Goal: Transaction & Acquisition: Purchase product/service

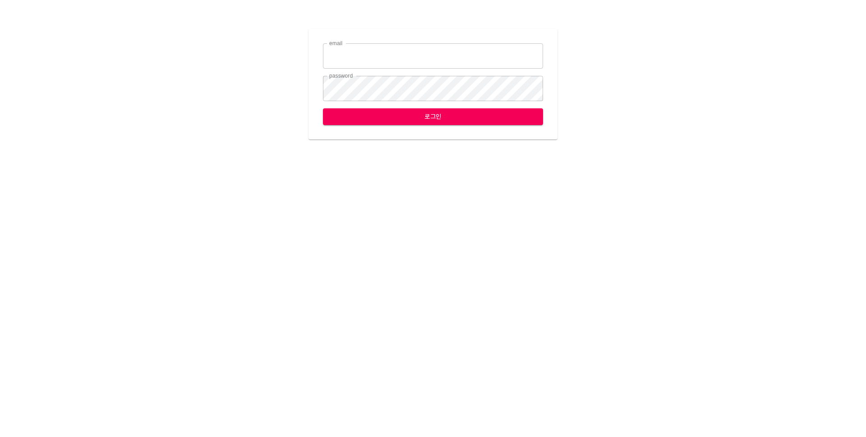
type input "leese2@ihateflyingbugs.com"
click at [469, 120] on span "로그인" at bounding box center [433, 116] width 206 height 11
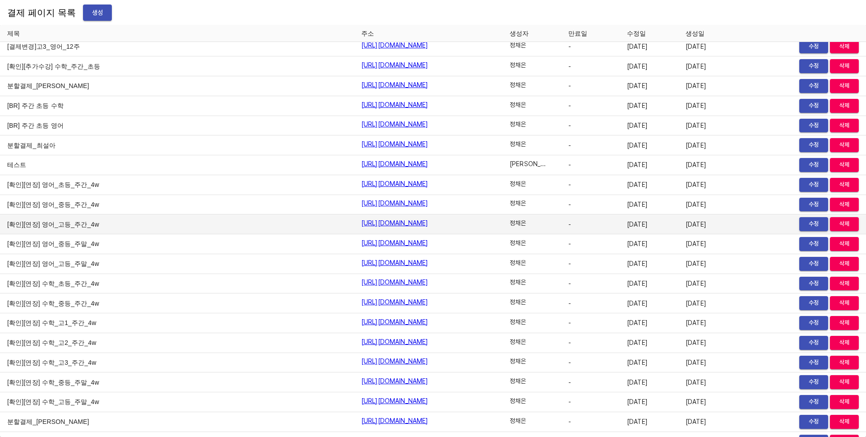
scroll to position [10464, 0]
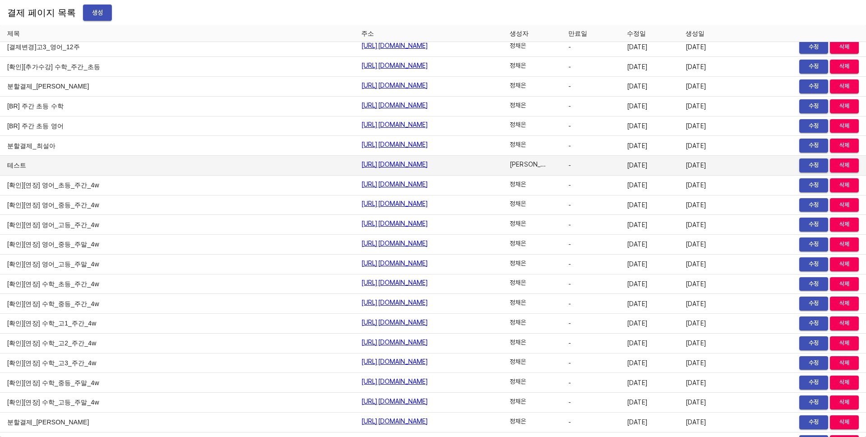
click at [361, 164] on link "https://payment.mildang.kr/gXdh0v3IANuJ_SXYIj77G" at bounding box center [394, 164] width 67 height 9
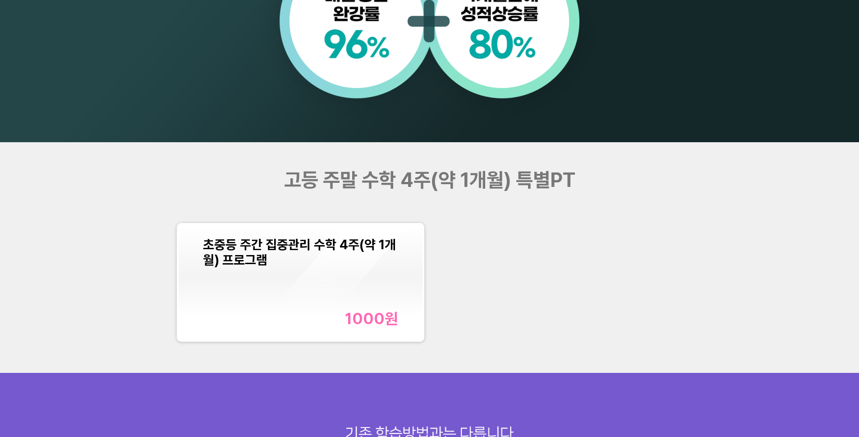
scroll to position [1106, 0]
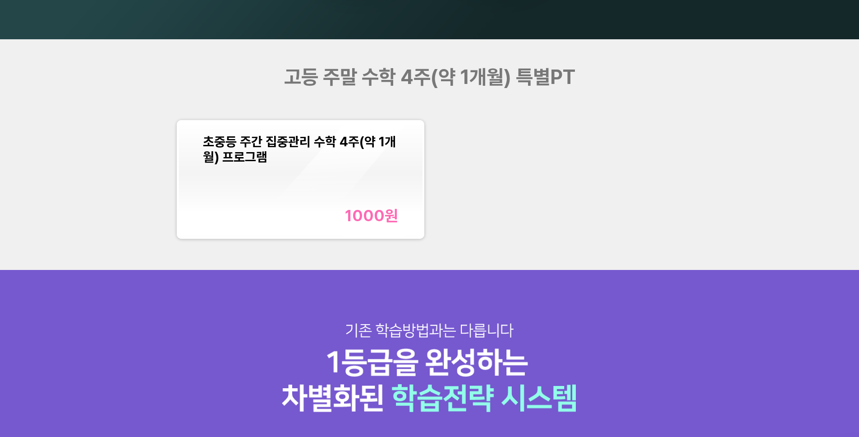
click at [299, 188] on div "초중등 주간 집중관리 수학 4주(약 1개월) 프로그램 1000 원" at bounding box center [300, 179] width 195 height 91
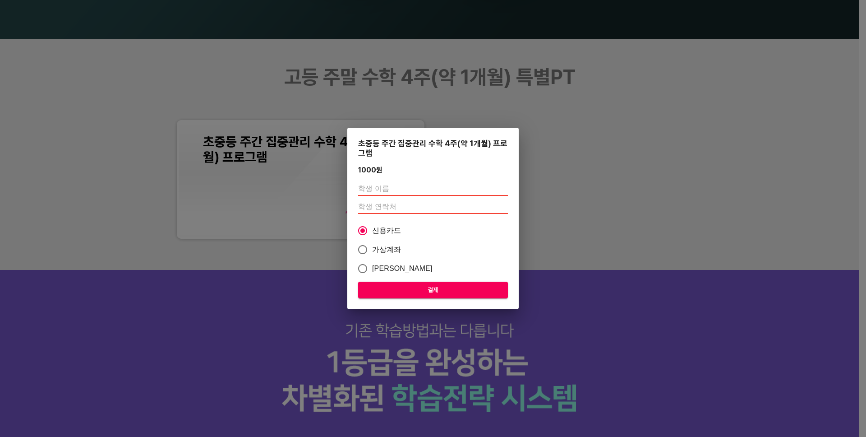
click at [408, 188] on input "text" at bounding box center [433, 188] width 150 height 14
type input "[PERSON_NAME]"
click at [382, 206] on input "number" at bounding box center [433, 206] width 150 height 14
type input "01048504720"
click at [431, 288] on span "결제" at bounding box center [432, 289] width 135 height 11
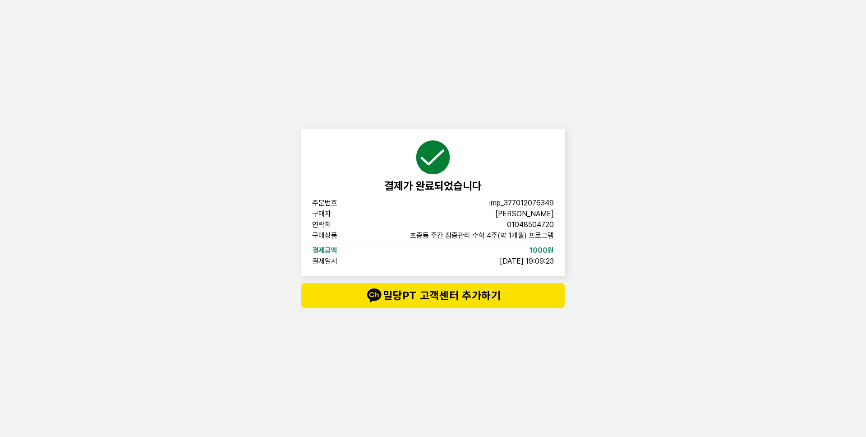
click at [510, 201] on span "imp_377012076349" at bounding box center [521, 202] width 65 height 7
copy span "imp_377012076349"
click at [203, 93] on div "결제가 완료되었습니다 주문번호 imp_377012076349 구매자 이시은 연락처 01048504720 구매상품 초중등 주간 집중관리 수학 4…" at bounding box center [433, 218] width 866 height 437
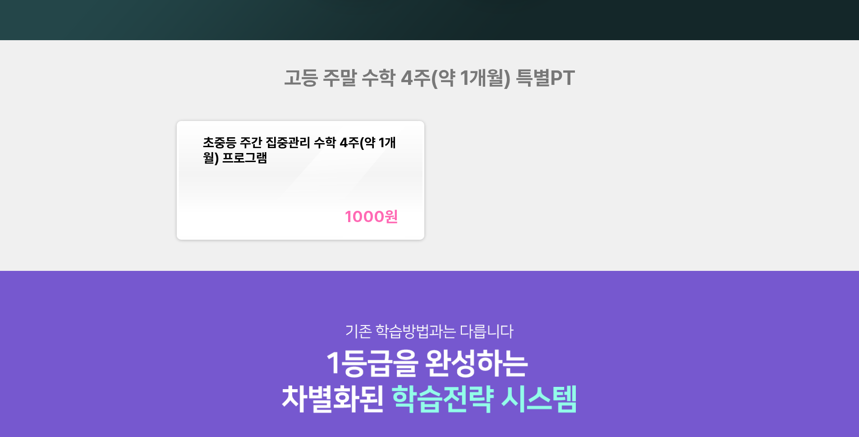
scroll to position [1106, 0]
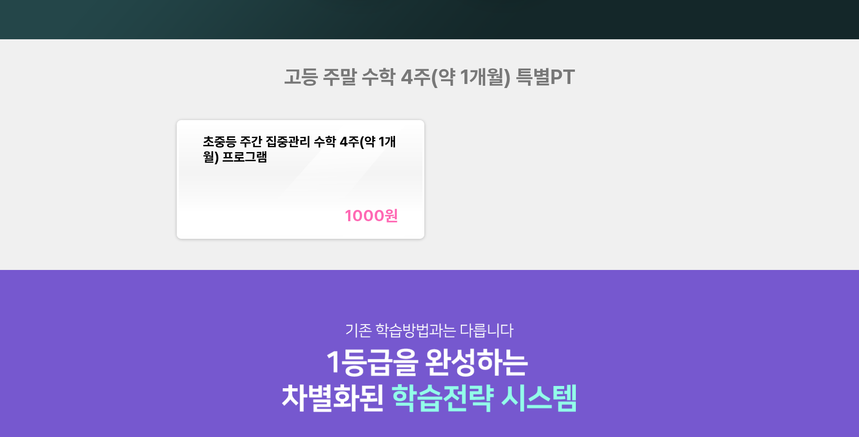
click at [360, 174] on div "초중등 주간 집중관리 수학 4주(약 1개월) 프로그램 1000 원" at bounding box center [300, 179] width 195 height 91
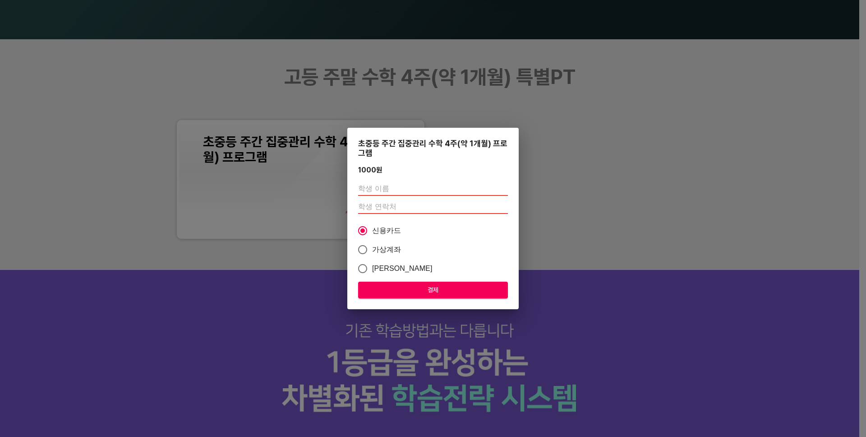
click at [416, 180] on div at bounding box center [433, 198] width 150 height 40
click at [408, 190] on input "text" at bounding box center [433, 188] width 150 height 14
type input "[PERSON_NAME]"
click at [387, 212] on input "number" at bounding box center [433, 206] width 150 height 14
type input "01048504720"
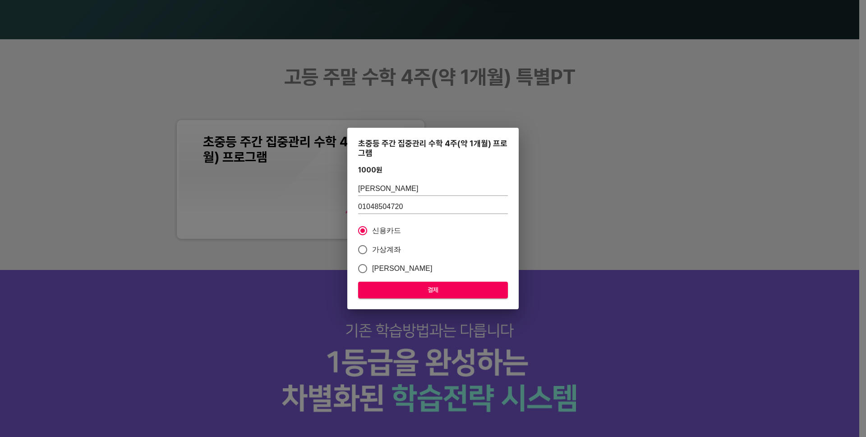
click at [384, 244] on span "가상계좌" at bounding box center [386, 249] width 29 height 11
click at [372, 244] on input "가상계좌" at bounding box center [362, 249] width 19 height 19
radio input "true"
click at [424, 290] on span "결제" at bounding box center [432, 289] width 135 height 11
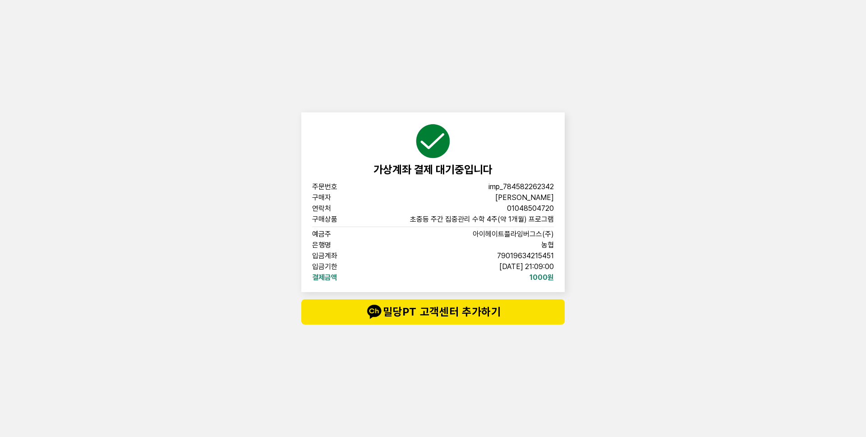
click at [518, 190] on span "imp_784582262342" at bounding box center [520, 186] width 65 height 7
copy span "imp_784582262342"
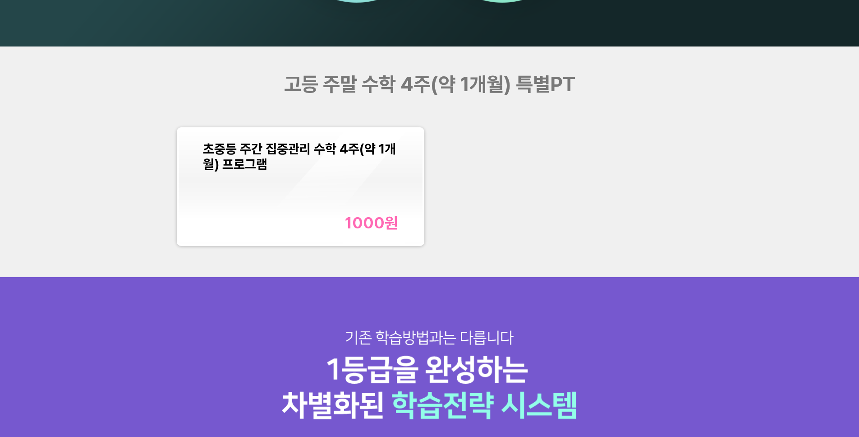
scroll to position [1106, 0]
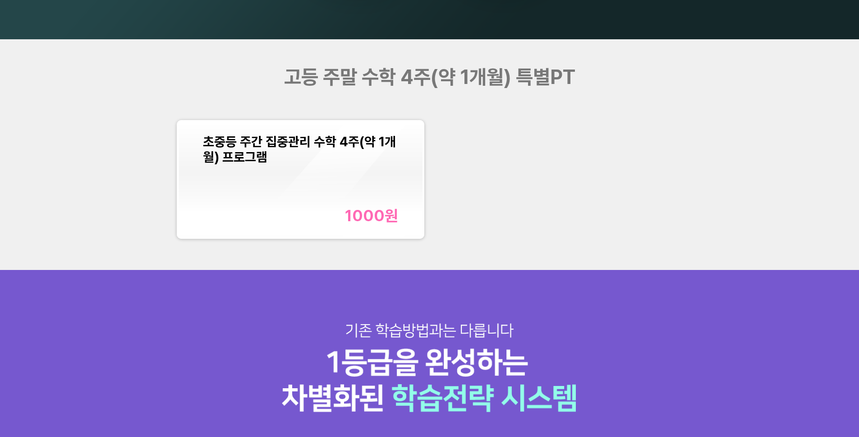
click at [313, 218] on div "1000 원" at bounding box center [300, 215] width 195 height 18
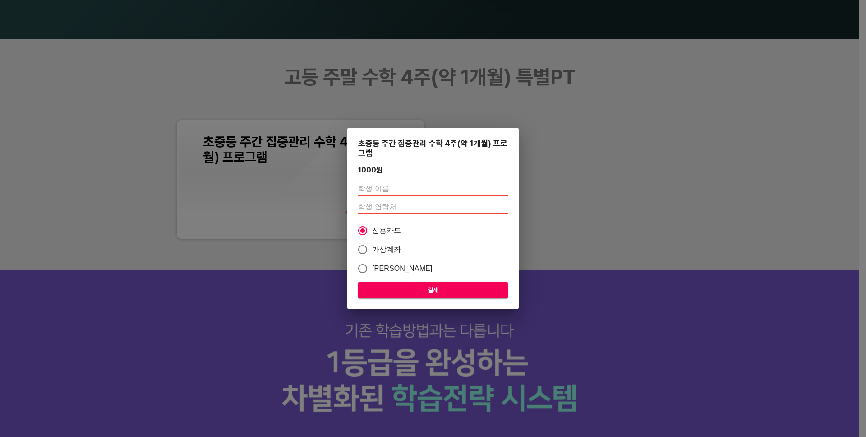
click at [399, 188] on input "text" at bounding box center [433, 188] width 150 height 14
type input "[PERSON_NAME]"
click at [406, 202] on input "number" at bounding box center [433, 206] width 150 height 14
type input "01048504720"
click at [380, 226] on span "신용카드" at bounding box center [386, 230] width 29 height 11
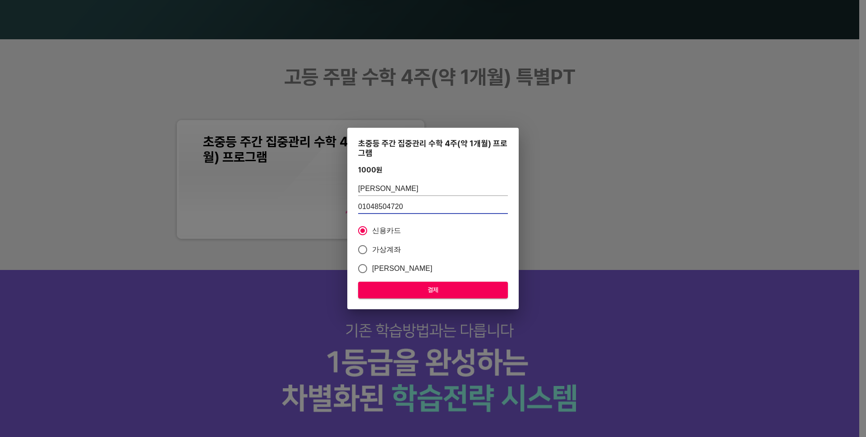
click at [372, 226] on input "신용카드" at bounding box center [362, 230] width 19 height 19
click at [388, 263] on span "카카오페이" at bounding box center [402, 268] width 60 height 11
click at [372, 263] on input "카카오페이" at bounding box center [362, 268] width 19 height 19
radio input "true"
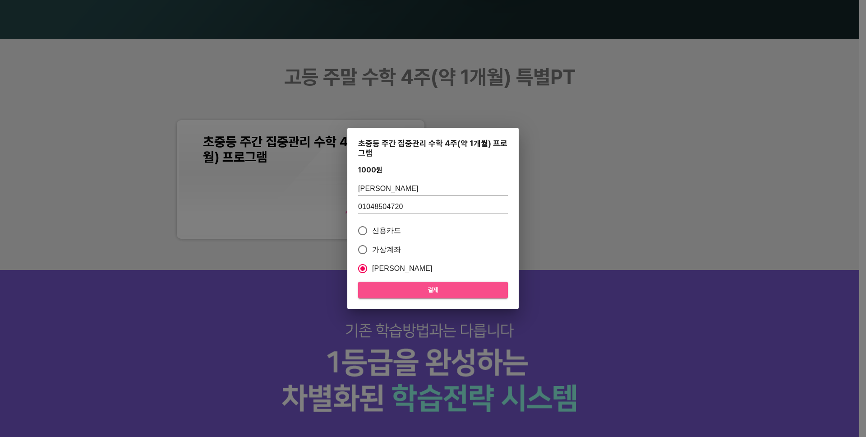
click at [399, 287] on span "결제" at bounding box center [432, 289] width 135 height 11
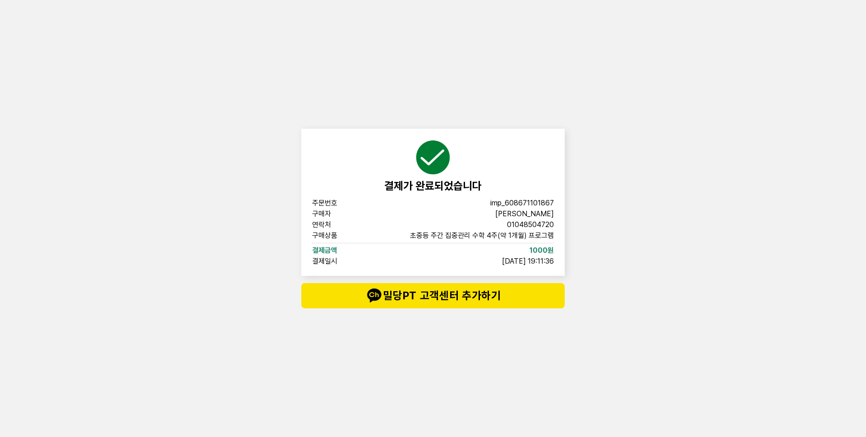
click at [527, 199] on span "imp_608671101867" at bounding box center [522, 202] width 64 height 7
copy span "imp_608671101867"
click at [539, 204] on span "imp_608671101867" at bounding box center [522, 202] width 64 height 7
